Goal: Task Accomplishment & Management: Manage account settings

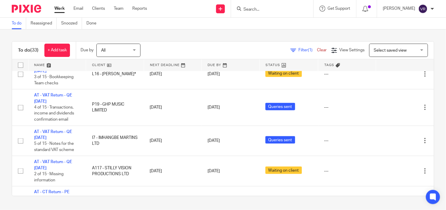
click at [160, 33] on div "To do (33) + Add task Due by All All [DATE] [DATE] This week Next week This mon…" at bounding box center [223, 118] width 446 height 178
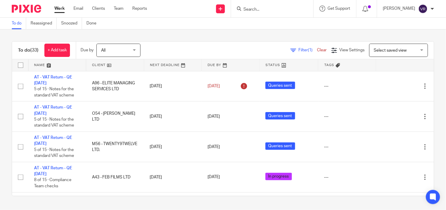
click at [213, 34] on div "To do (33) + Add task Due by All All [DATE] [DATE] This week Next week This mon…" at bounding box center [223, 118] width 446 height 178
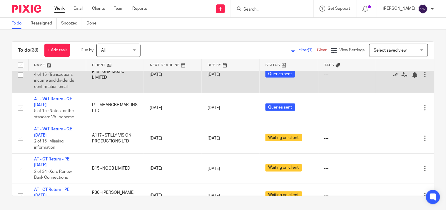
scroll to position [229, 0]
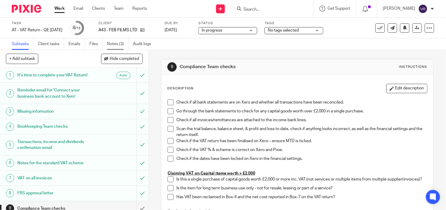
click at [116, 42] on link "Notes (3)" at bounding box center [117, 43] width 21 height 11
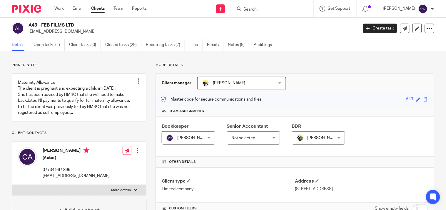
click at [237, 46] on link "Notes (9)" at bounding box center [238, 44] width 21 height 11
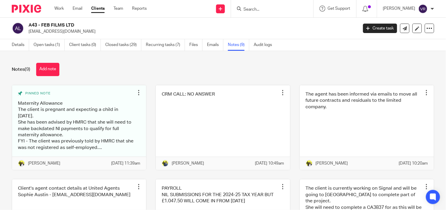
click at [340, 62] on div "Notes (9) Add note Pinned note Maternity Allowance The client is pregnant and e…" at bounding box center [223, 130] width 446 height 159
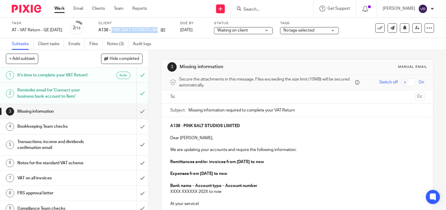
drag, startPoint x: 120, startPoint y: 29, endPoint x: 181, endPoint y: 32, distance: 61.3
click at [173, 32] on div "A138 - PINK SALT STUDIOS LIMITED" at bounding box center [136, 30] width 74 height 6
copy div "PINK SALT STUDIOS LIMITED"
click at [210, 38] on div "Subtasks Client tasks Emails Files Notes (3) Audit logs" at bounding box center [223, 44] width 446 height 12
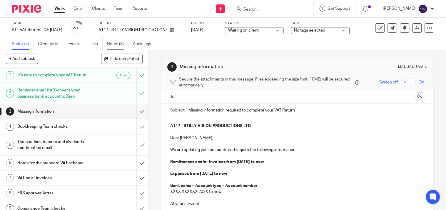
click at [119, 40] on link "Notes (3)" at bounding box center [117, 43] width 21 height 11
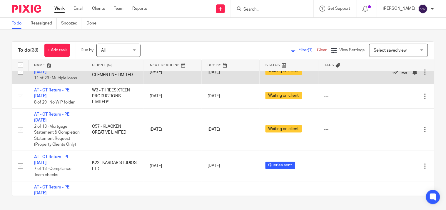
scroll to position [425, 0]
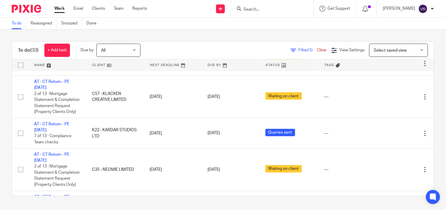
click at [295, 32] on div "To do (33) + Add task Due by All All Today Tomorrow This week Next week This mo…" at bounding box center [223, 118] width 446 height 178
click at [308, 32] on div "To do (33) + Add task Due by All All Today Tomorrow This week Next week This mo…" at bounding box center [223, 118] width 446 height 178
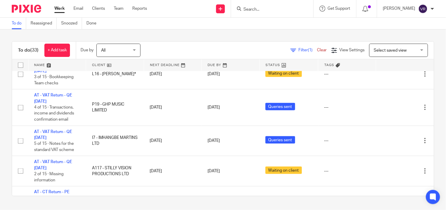
scroll to position [131, 0]
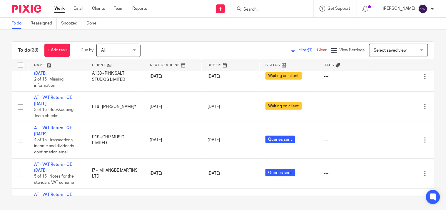
click at [248, 38] on div "To do (33) + Add task Due by All All Today Tomorrow This week Next week This mo…" at bounding box center [223, 118] width 446 height 178
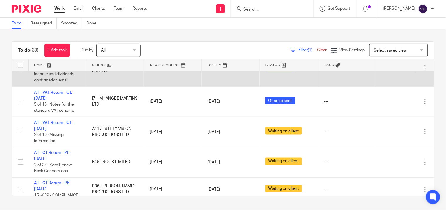
scroll to position [185, 0]
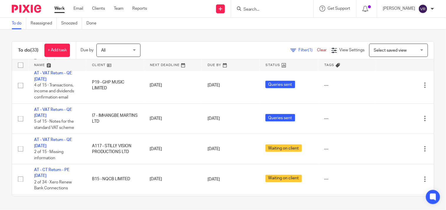
click at [8, 162] on div "To do (33) + Add task Due by All All Today Tomorrow This week Next week This mo…" at bounding box center [223, 118] width 446 height 178
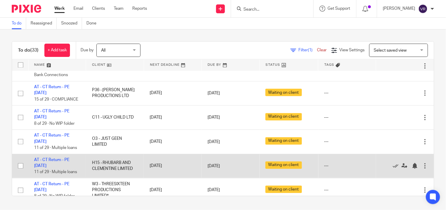
scroll to position [283, 0]
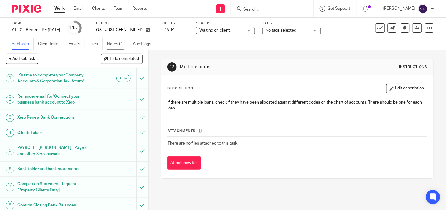
click at [116, 44] on link "Notes (4)" at bounding box center [117, 43] width 21 height 11
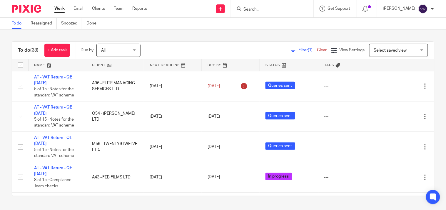
click at [257, 42] on div "To do (33) + Add task Due by All All Today Tomorrow This week Next week This mo…" at bounding box center [223, 50] width 422 height 18
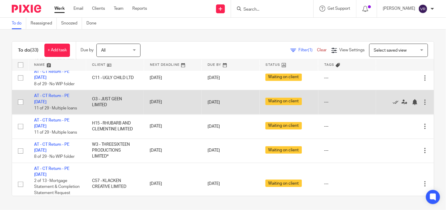
scroll to position [327, 0]
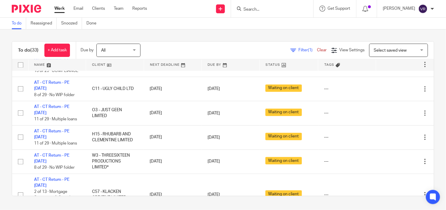
click at [8, 117] on div "To do (33) + Add task Due by All All Today Tomorrow This week Next week This mo…" at bounding box center [223, 118] width 446 height 178
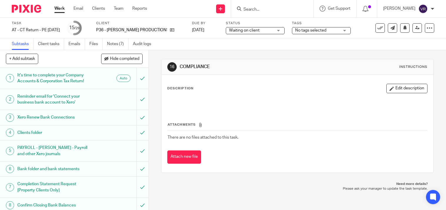
click at [121, 44] on link "Notes (7)" at bounding box center [117, 43] width 21 height 11
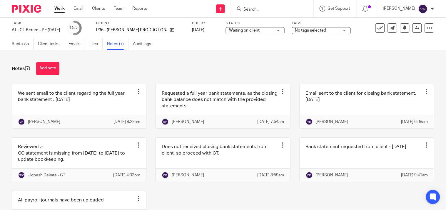
click at [255, 63] on div "Notes (7) Add note" at bounding box center [223, 68] width 423 height 13
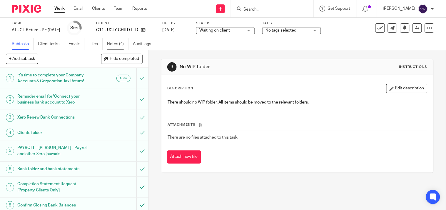
click at [126, 44] on link "Notes (4)" at bounding box center [117, 43] width 21 height 11
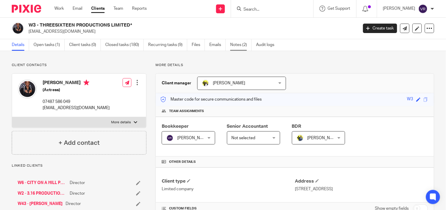
click at [239, 48] on link "Notes (2)" at bounding box center [240, 44] width 21 height 11
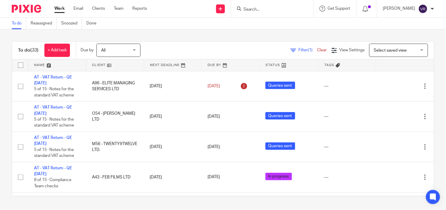
click at [2, 110] on div "To do (33) + Add task Due by All All Today Tomorrow This week Next week This mo…" at bounding box center [223, 118] width 446 height 178
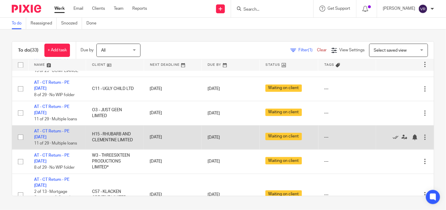
scroll to position [360, 0]
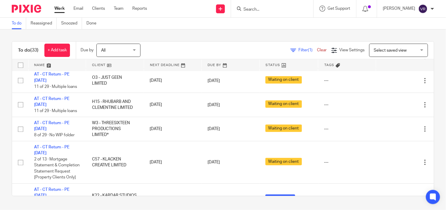
click at [2, 149] on div "To do (33) + Add task Due by All All Today Tomorrow This week Next week This mo…" at bounding box center [223, 118] width 446 height 178
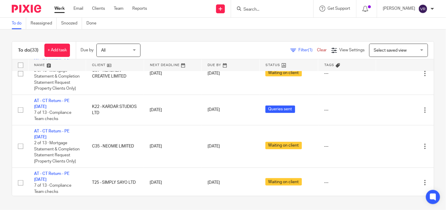
scroll to position [458, 0]
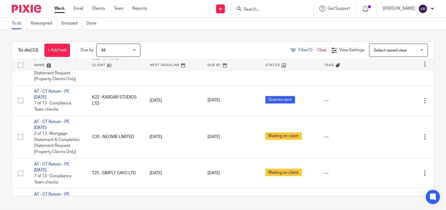
click at [201, 33] on div "To do (33) + Add task Due by All All Today Tomorrow This week Next week This mo…" at bounding box center [223, 118] width 446 height 178
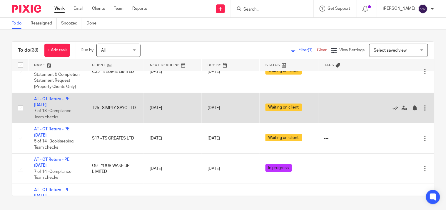
scroll to position [523, 0]
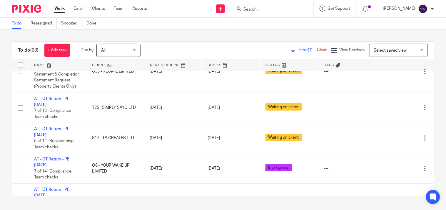
click at [149, 39] on div "To do (33) + Add task Due by All All Today Tomorrow This week Next week This mo…" at bounding box center [223, 118] width 446 height 178
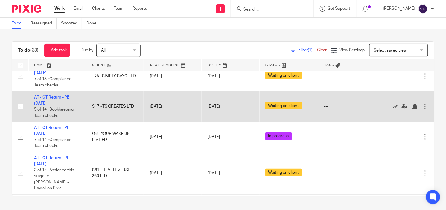
scroll to position [589, 0]
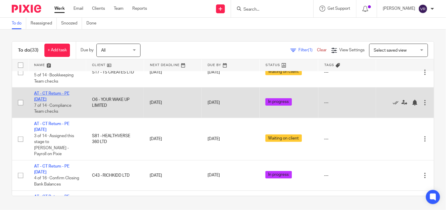
drag, startPoint x: 69, startPoint y: 117, endPoint x: 209, endPoint y: 14, distance: 173.9
click at [69, 101] on link "AT - CT Return - PE 31-07-2025" at bounding box center [51, 96] width 35 height 10
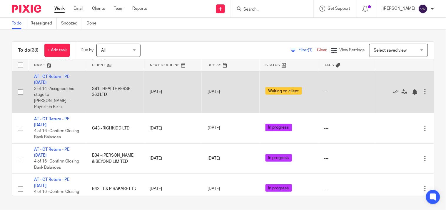
scroll to position [621, 0]
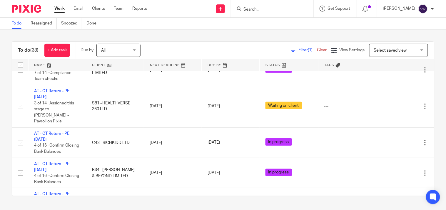
click at [1, 124] on div "To do (33) + Add task Due by All All Today Tomorrow This week Next week This mo…" at bounding box center [223, 118] width 446 height 178
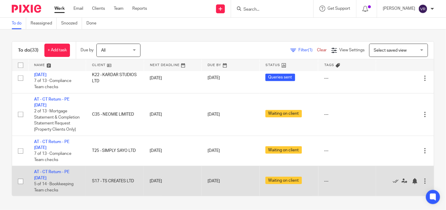
scroll to position [480, 0]
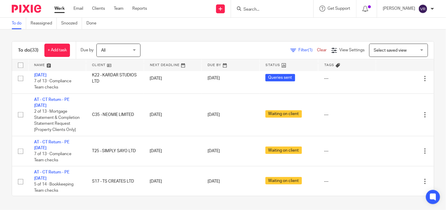
click at [433, 101] on div "To do (33) + Add task Due by All All Today Tomorrow This week Next week This mo…" at bounding box center [223, 118] width 446 height 178
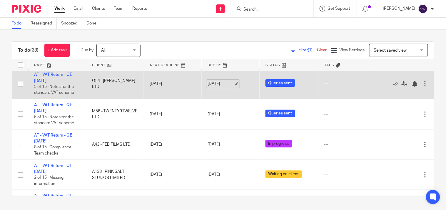
scroll to position [0, 0]
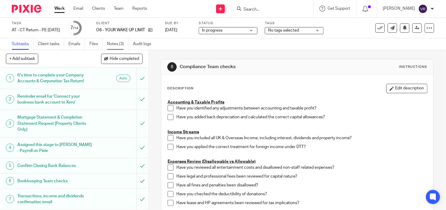
click at [121, 43] on link "Notes (3)" at bounding box center [117, 43] width 21 height 11
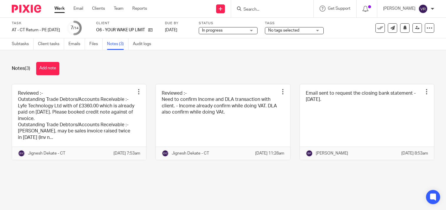
click at [100, 111] on link at bounding box center [79, 122] width 134 height 76
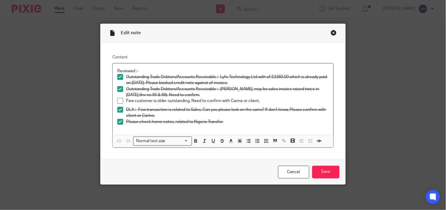
drag, startPoint x: 332, startPoint y: 34, endPoint x: 237, endPoint y: 1, distance: 100.6
click at [331, 32] on div "Close this dialog window" at bounding box center [334, 33] width 6 height 6
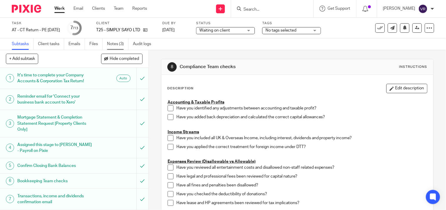
click at [122, 44] on link "Notes (3)" at bounding box center [117, 43] width 21 height 11
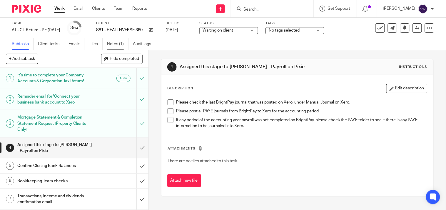
click at [124, 45] on link "Notes (1)" at bounding box center [117, 43] width 21 height 11
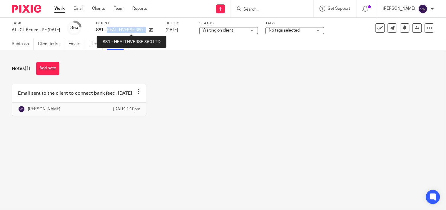
drag, startPoint x: 117, startPoint y: 28, endPoint x: 169, endPoint y: 31, distance: 51.9
click at [158, 31] on div "S81 - HEALTHVERSE 360 LTD" at bounding box center [127, 30] width 62 height 6
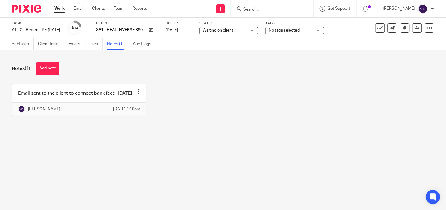
click at [234, 74] on div "Notes (1) Add note" at bounding box center [223, 68] width 423 height 13
drag, startPoint x: 118, startPoint y: 31, endPoint x: 163, endPoint y: 37, distance: 45.5
click at [163, 37] on div "Task AT - CT Return - PE 31-07-2025 Save AT - CT Return - PE 31-07-2025 3 /14 C…" at bounding box center [223, 28] width 446 height 21
copy div "HEALTHVERSE 360 LTD"
click at [283, 100] on div "Email sent to the client to connect bank feed. 13.08.2025 Edit note Delete note…" at bounding box center [219, 104] width 432 height 41
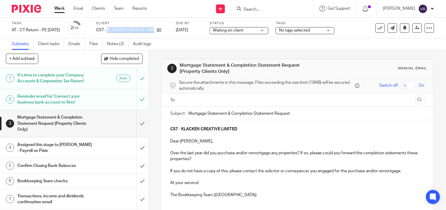
drag, startPoint x: 0, startPoint y: 0, endPoint x: 171, endPoint y: 34, distance: 174.4
click at [169, 34] on div "Client C57 - KLACKEN CREATIVE LIMITED" at bounding box center [132, 28] width 72 height 14
copy div "KLACKEN CREATIVE LIMITED"
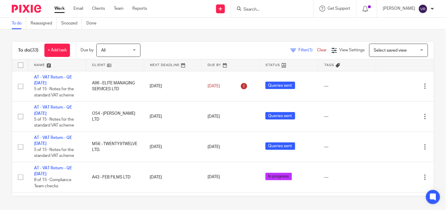
click at [236, 28] on div "To do Reassigned Snoozed Done" at bounding box center [223, 24] width 446 height 12
